Goal: Task Accomplishment & Management: Use online tool/utility

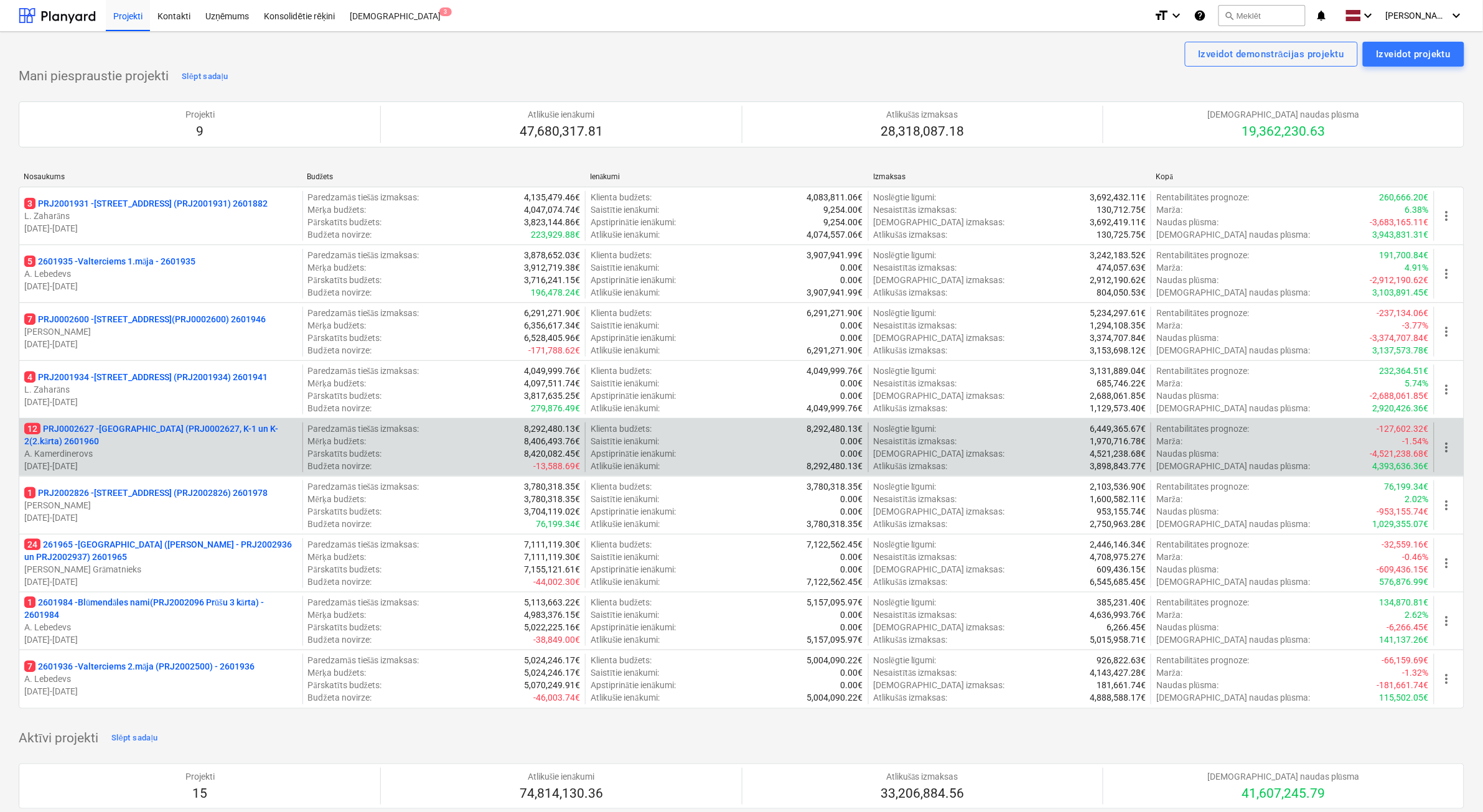
click at [228, 455] on p "A. Kamerdinerovs" at bounding box center [161, 454] width 274 height 13
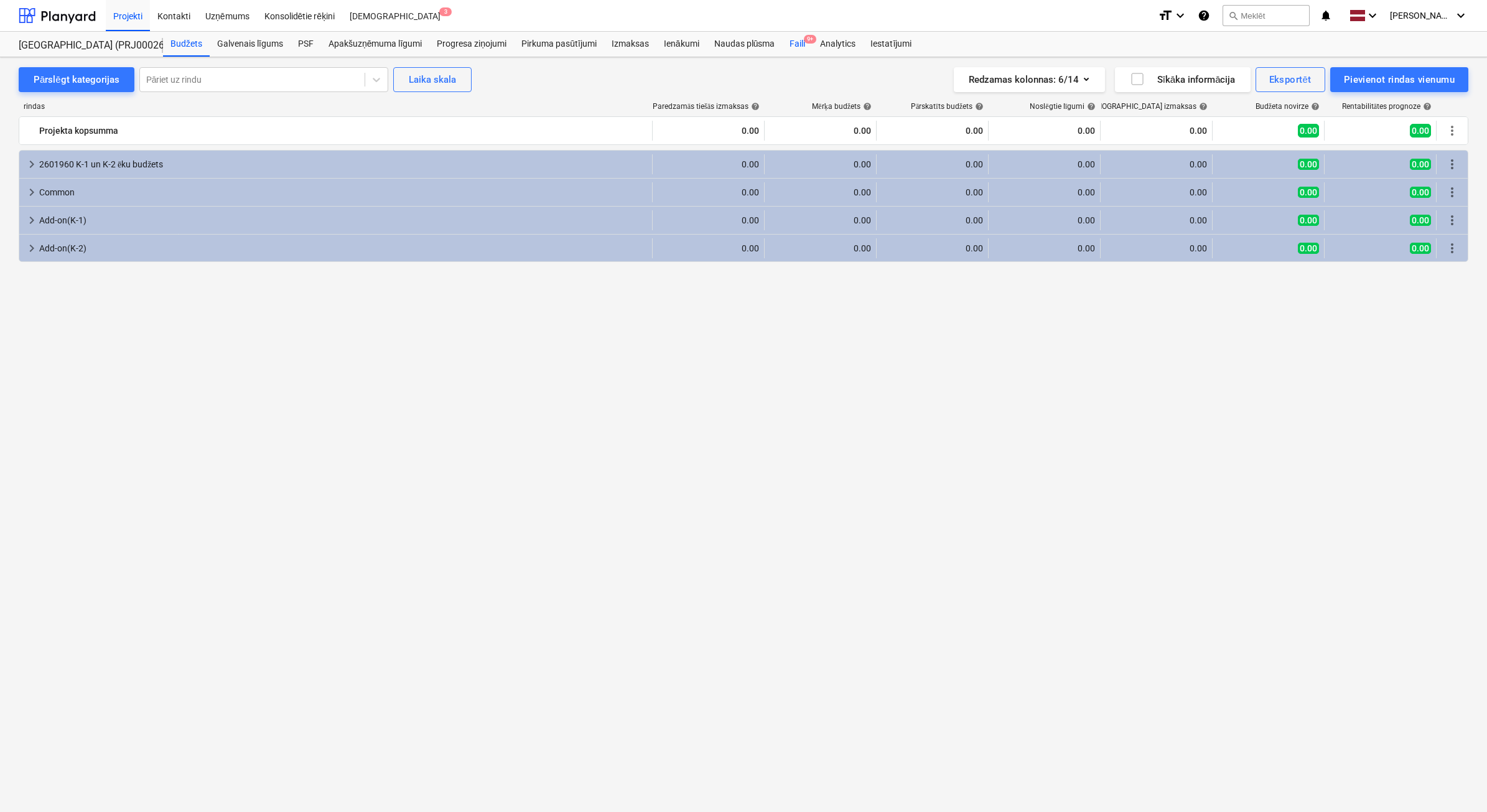
click at [810, 37] on span "9+" at bounding box center [810, 39] width 13 height 8
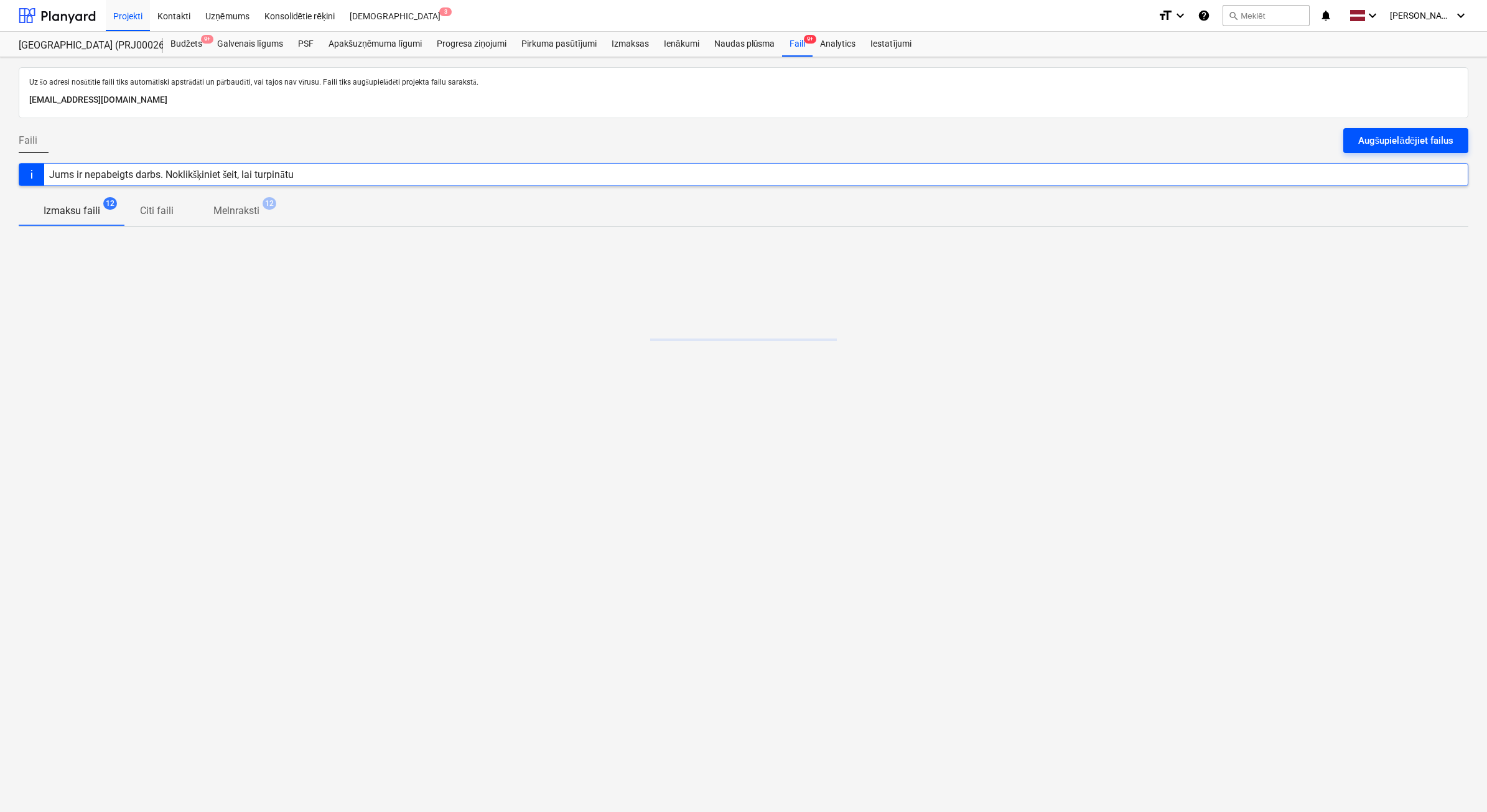
click at [1404, 149] on button "Augšupielādējiet failus" at bounding box center [1406, 141] width 125 height 25
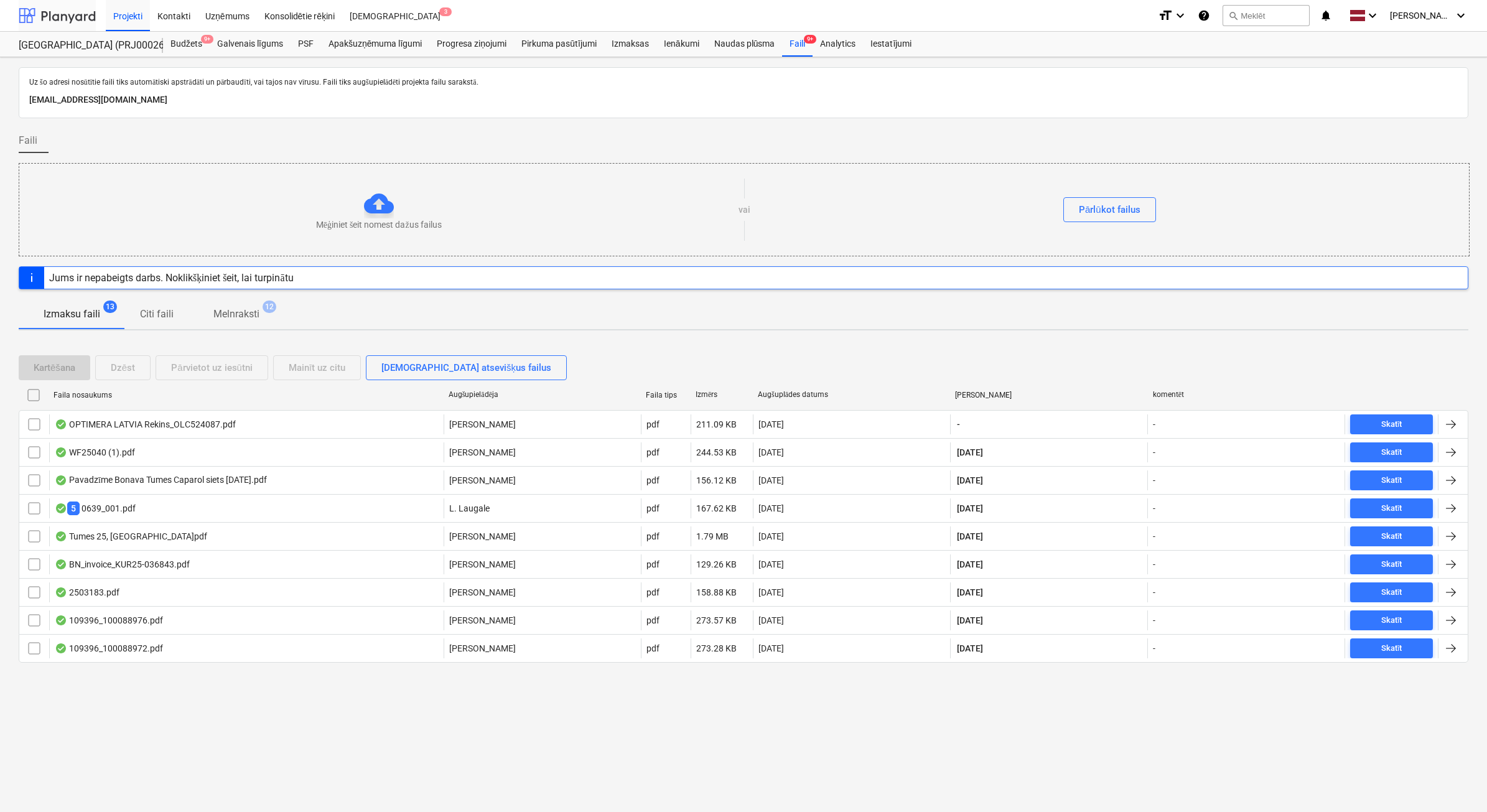
click at [73, 11] on div at bounding box center [57, 15] width 77 height 31
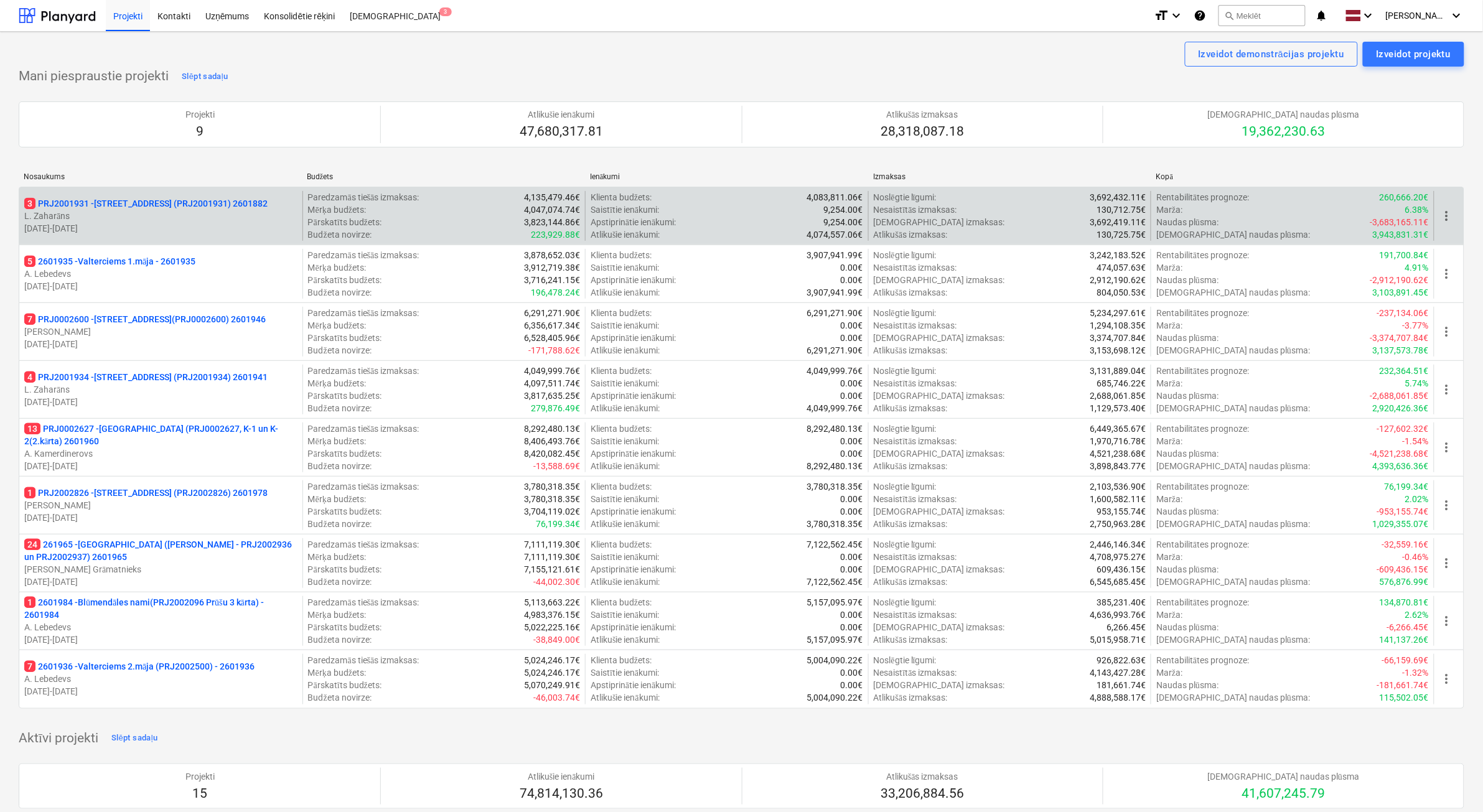
click at [181, 213] on p "L. Zaharāns" at bounding box center [161, 216] width 274 height 13
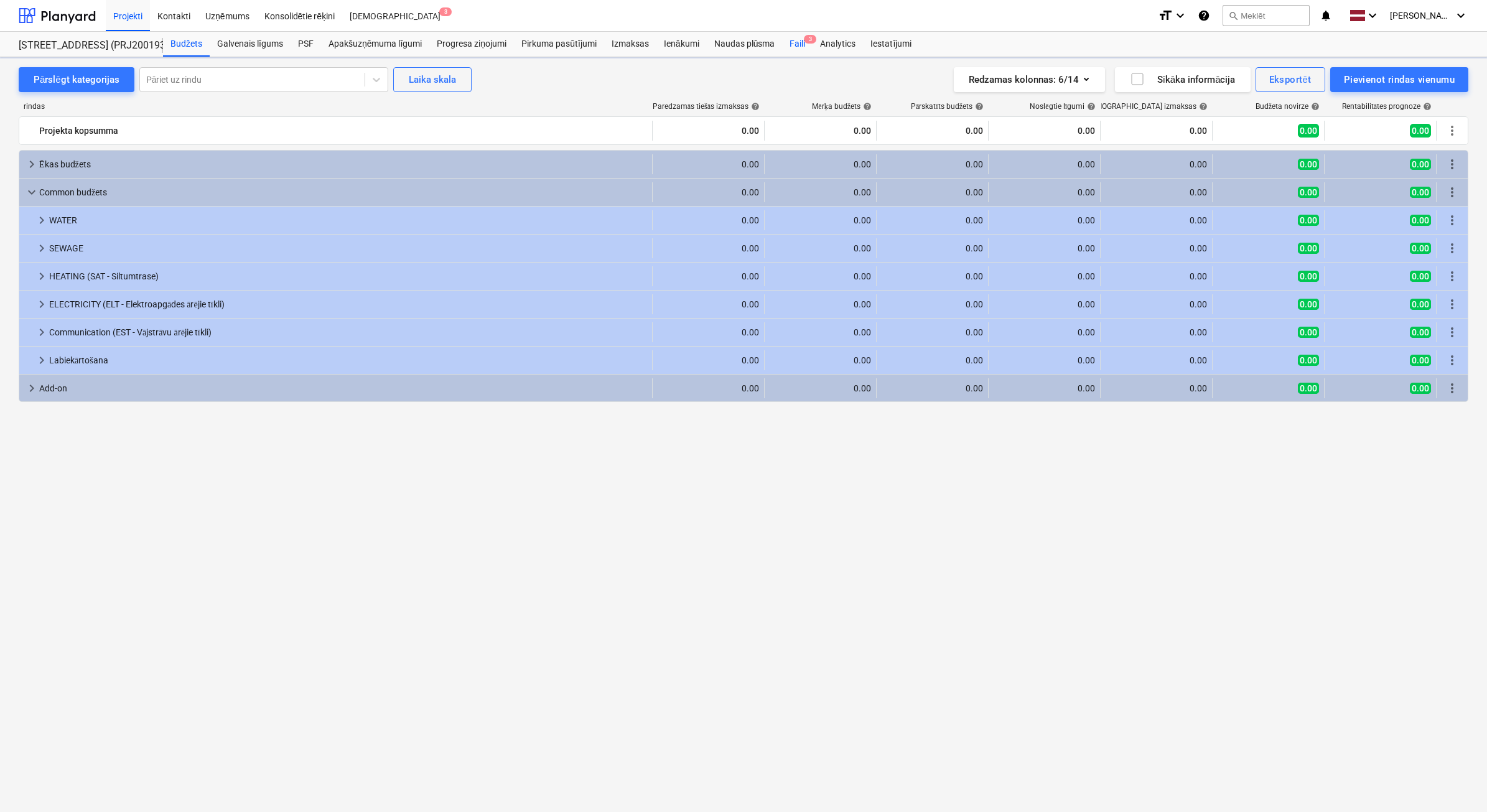
click at [809, 48] on div "Faili 3" at bounding box center [797, 44] width 31 height 25
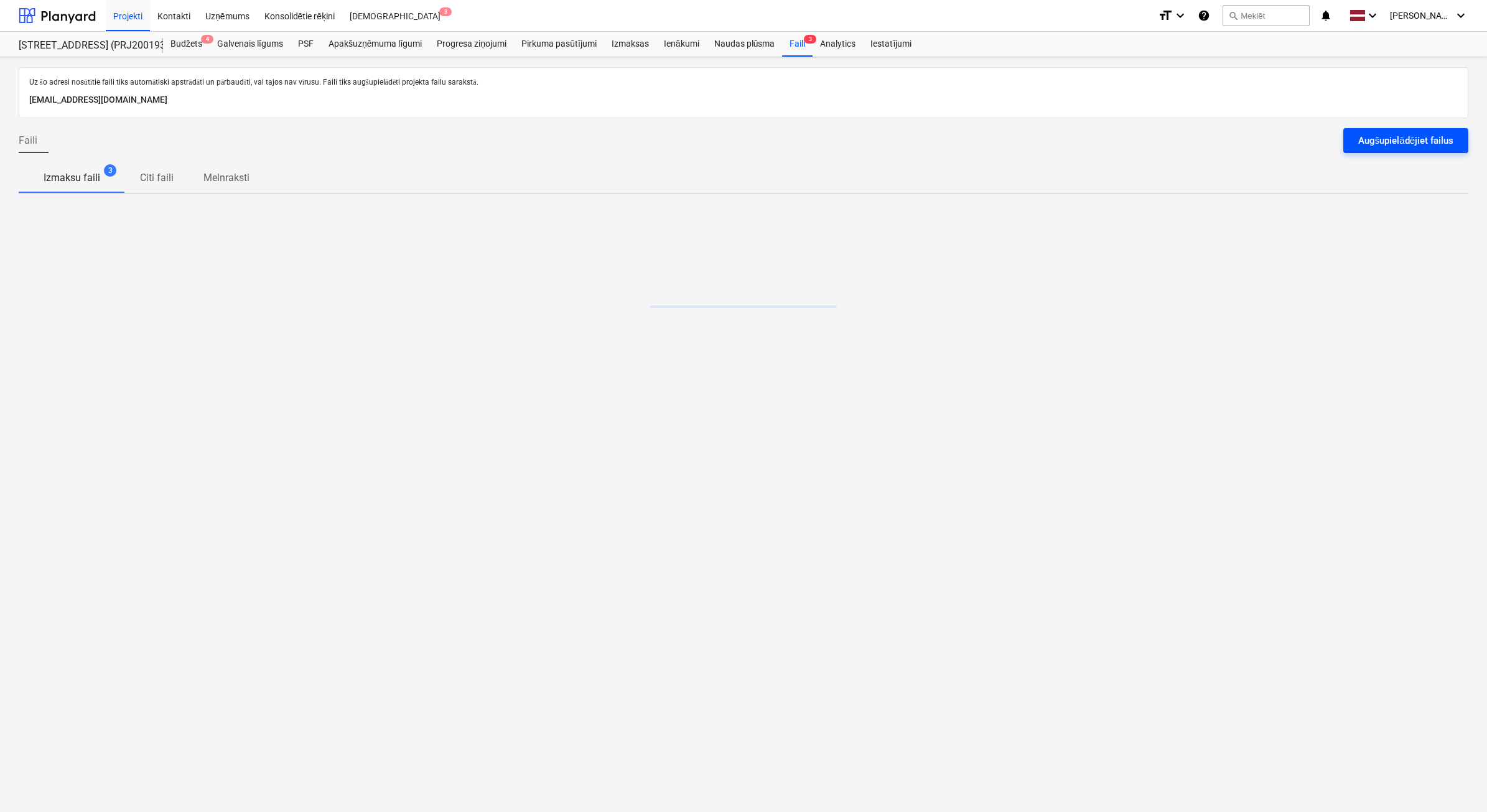
click at [1400, 136] on div "Augšupielādējiet failus" at bounding box center [1406, 140] width 95 height 16
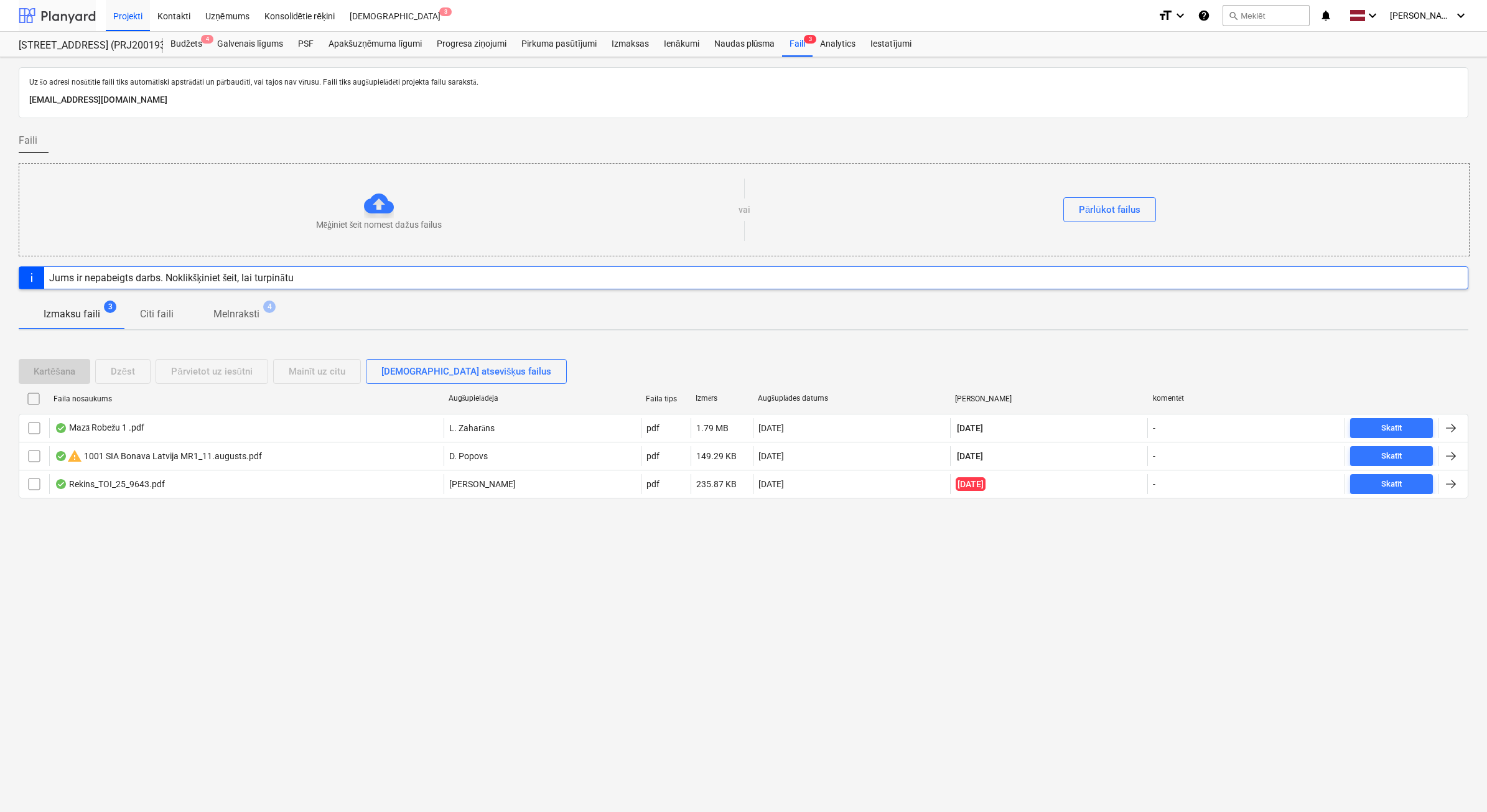
click at [55, 22] on div at bounding box center [57, 15] width 77 height 31
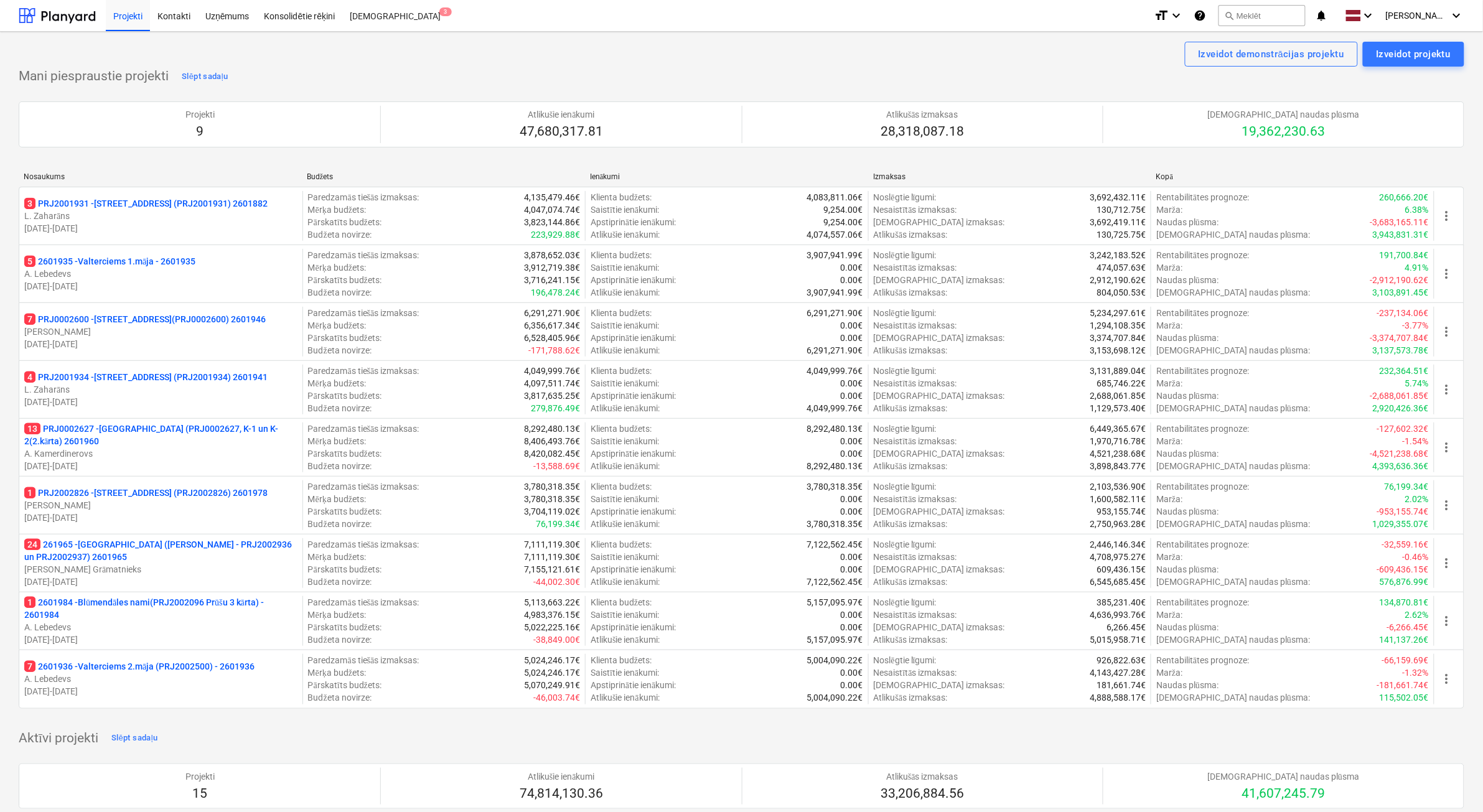
click at [220, 578] on p "[DATE] - [DATE]" at bounding box center [161, 582] width 274 height 13
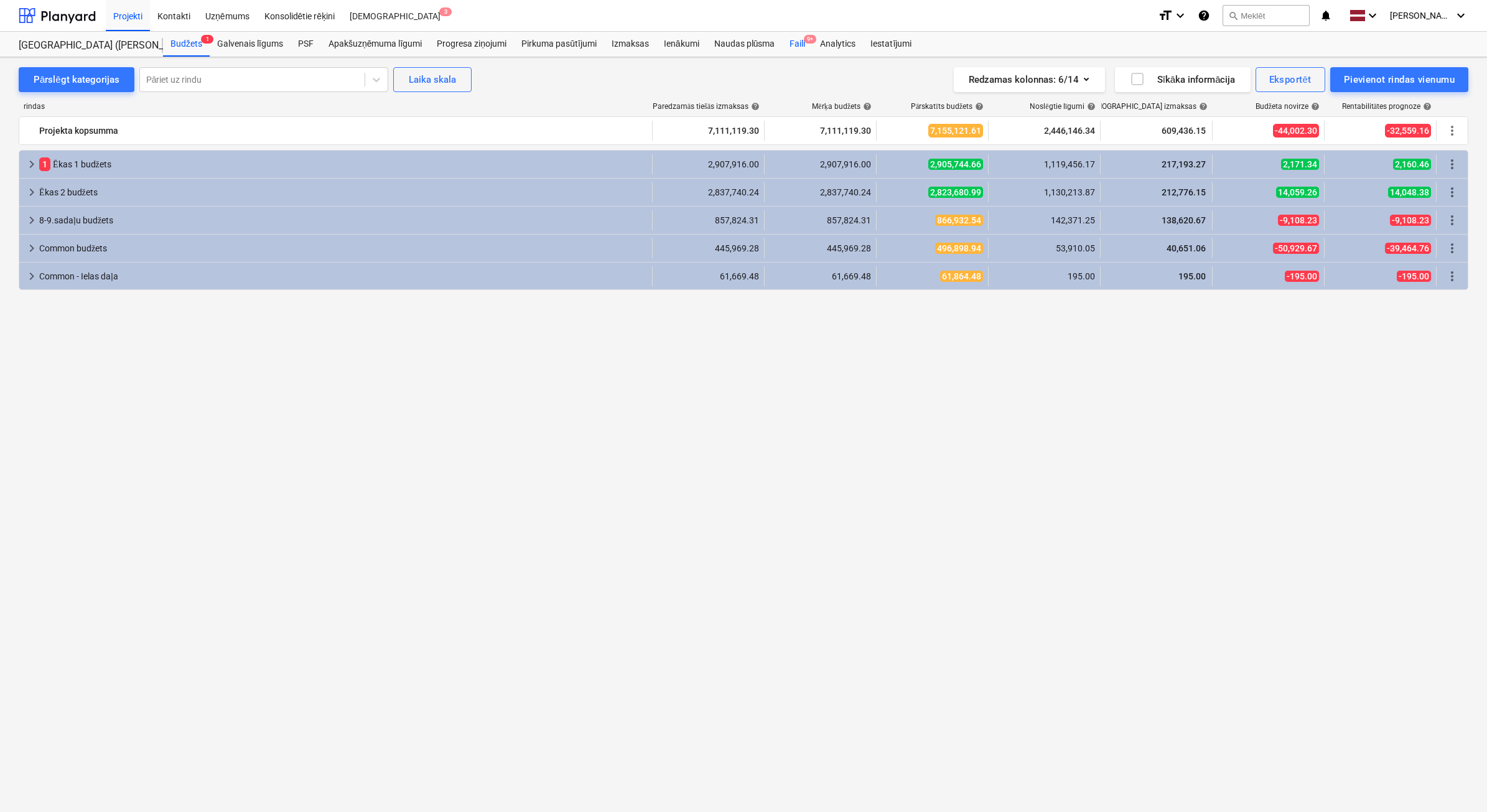
click at [793, 45] on div "Faili 9+" at bounding box center [797, 44] width 31 height 25
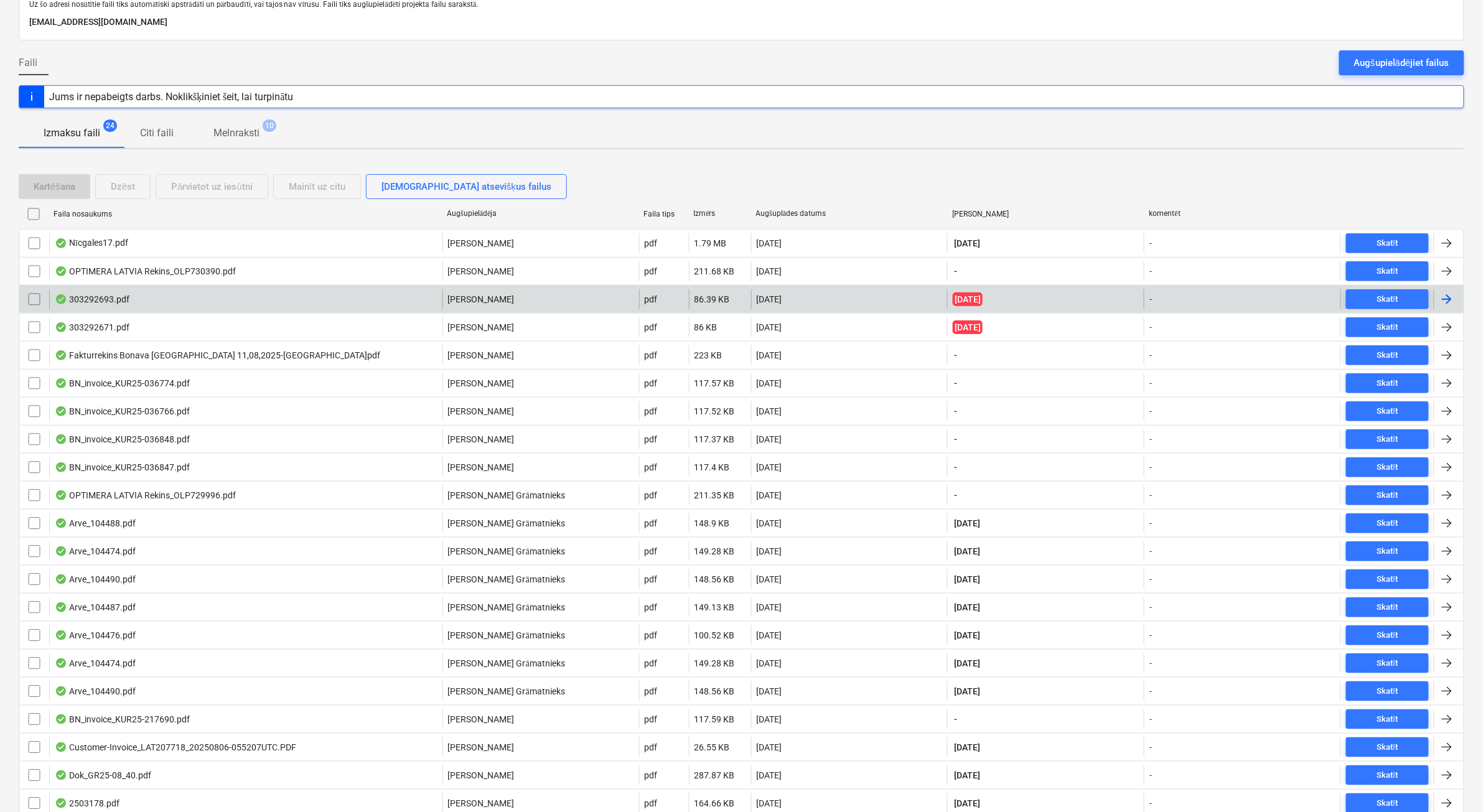
scroll to position [155, 0]
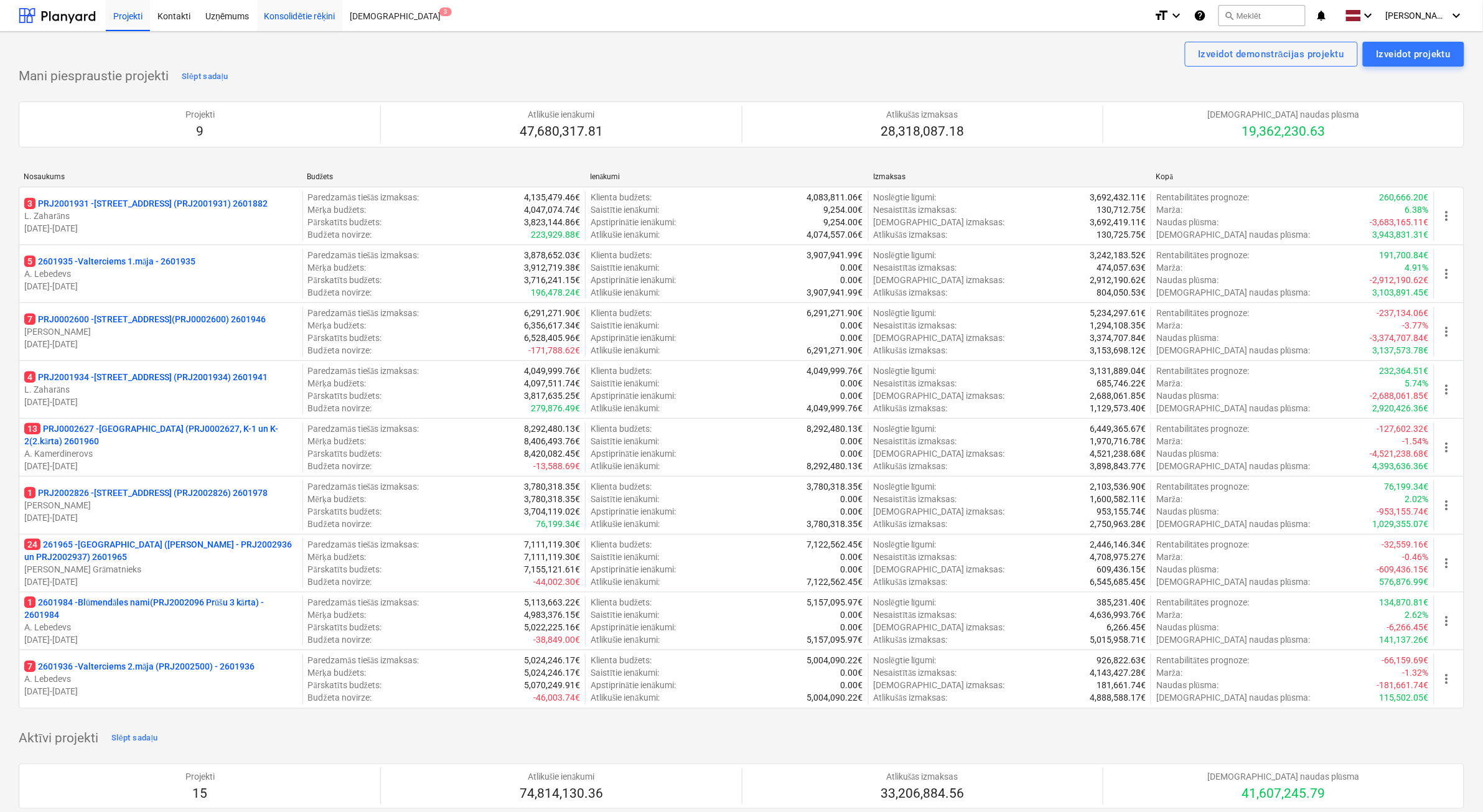
click at [275, 7] on div "Konsolidētie rēķini" at bounding box center [299, 15] width 86 height 31
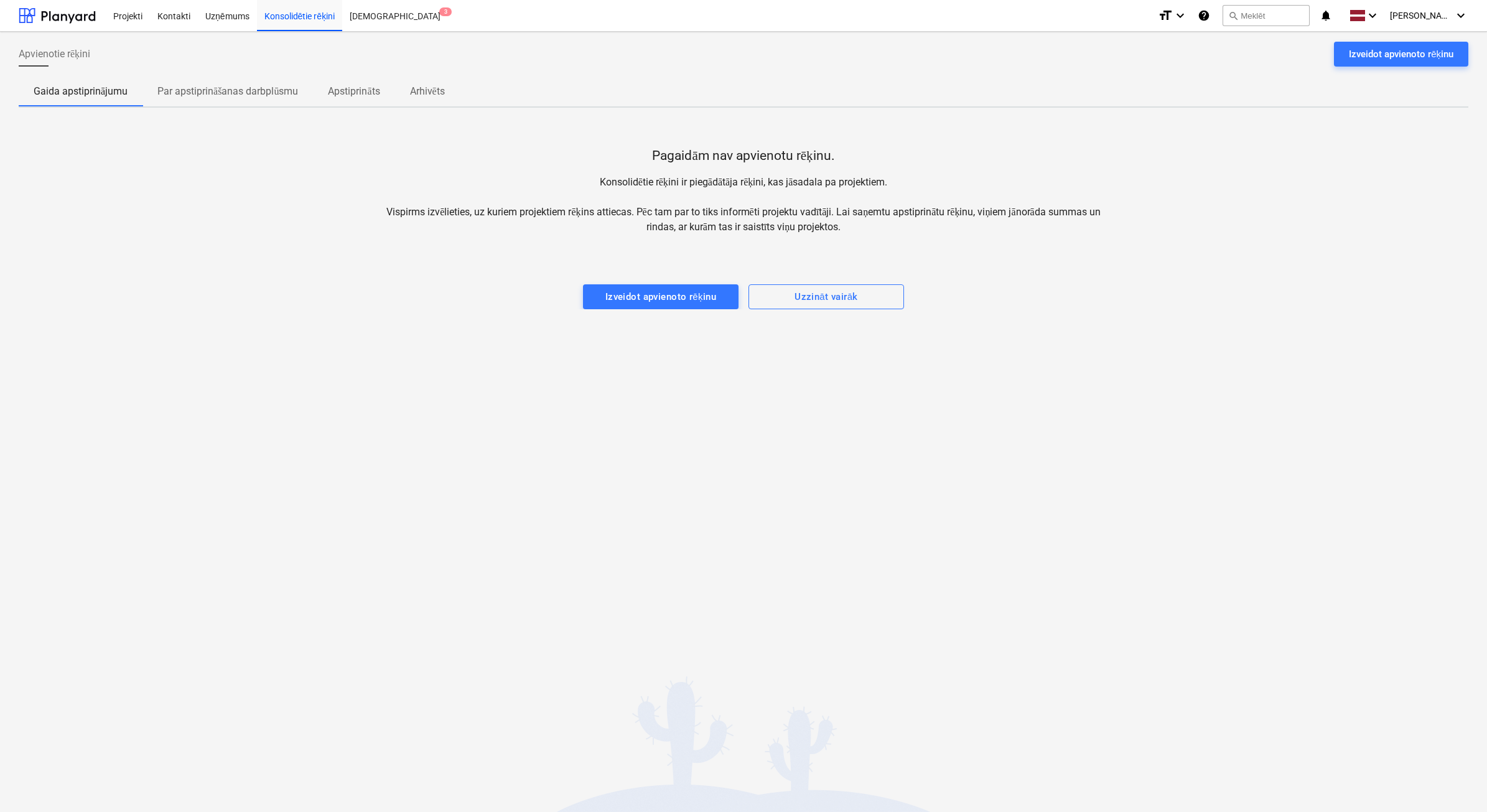
click at [258, 92] on p "Par apstiprināšanas darbplūsmu" at bounding box center [227, 91] width 141 height 15
